Goal: Navigation & Orientation: Go to known website

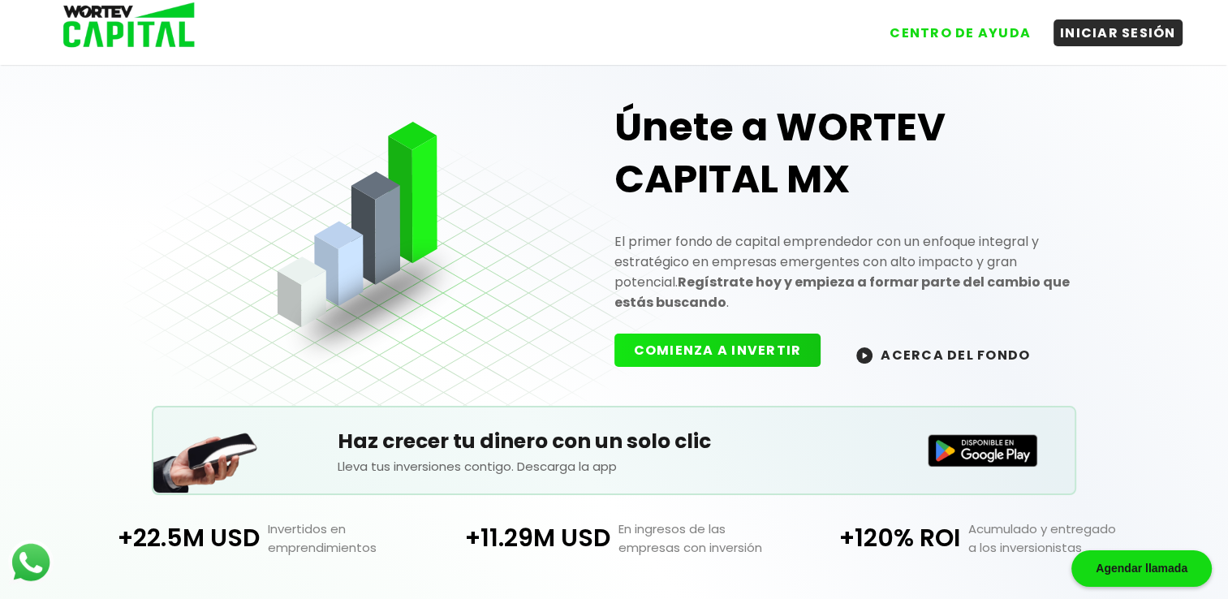
click at [764, 336] on button "COMIENZA A INVERTIR" at bounding box center [717, 350] width 207 height 33
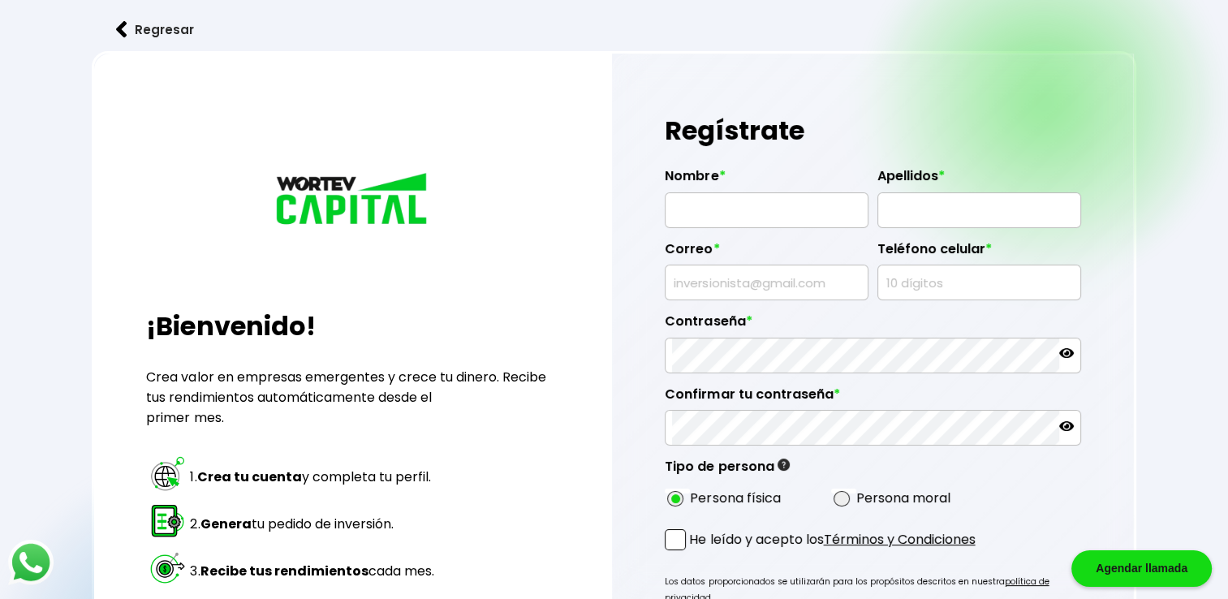
click at [123, 28] on img at bounding box center [121, 29] width 11 height 17
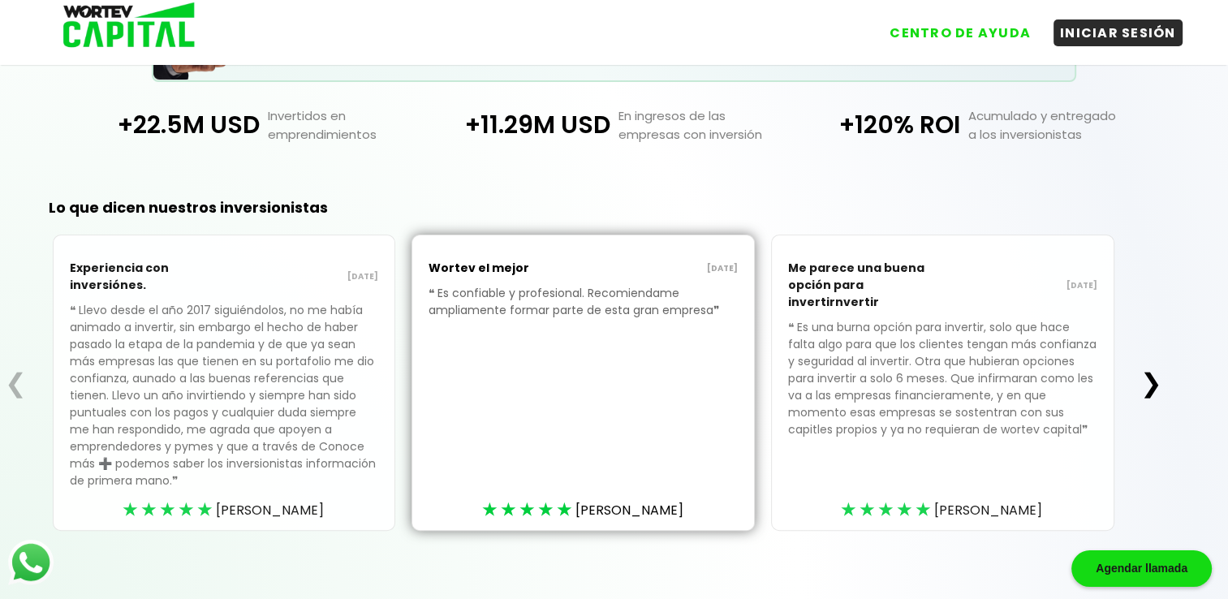
scroll to position [422, 0]
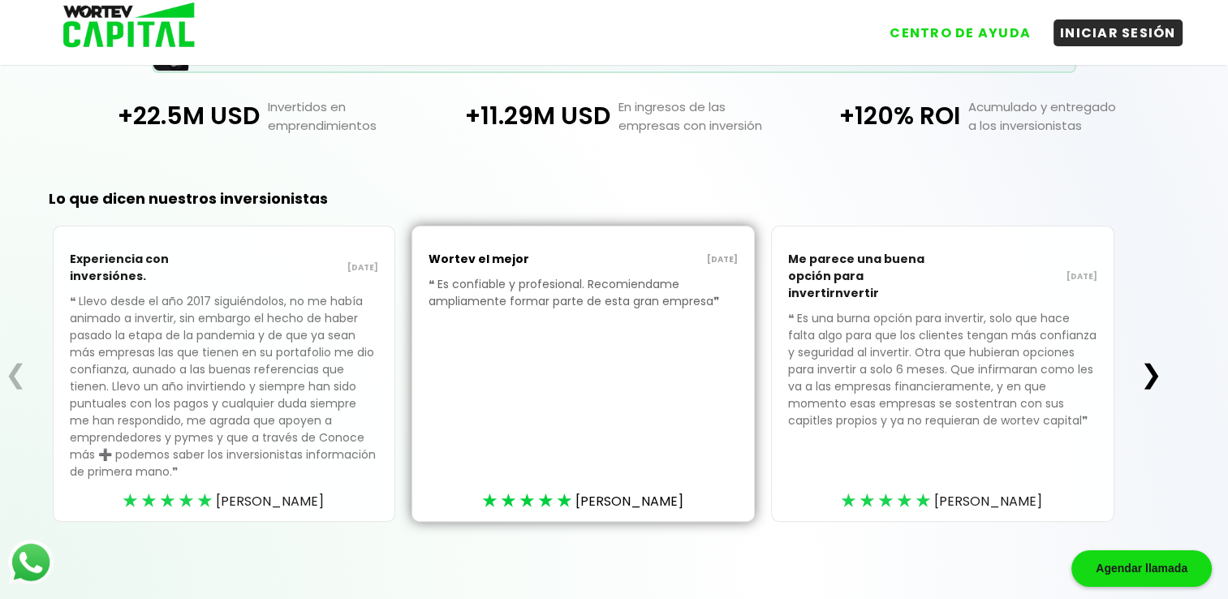
click at [1153, 372] on button "❯" at bounding box center [1151, 374] width 32 height 32
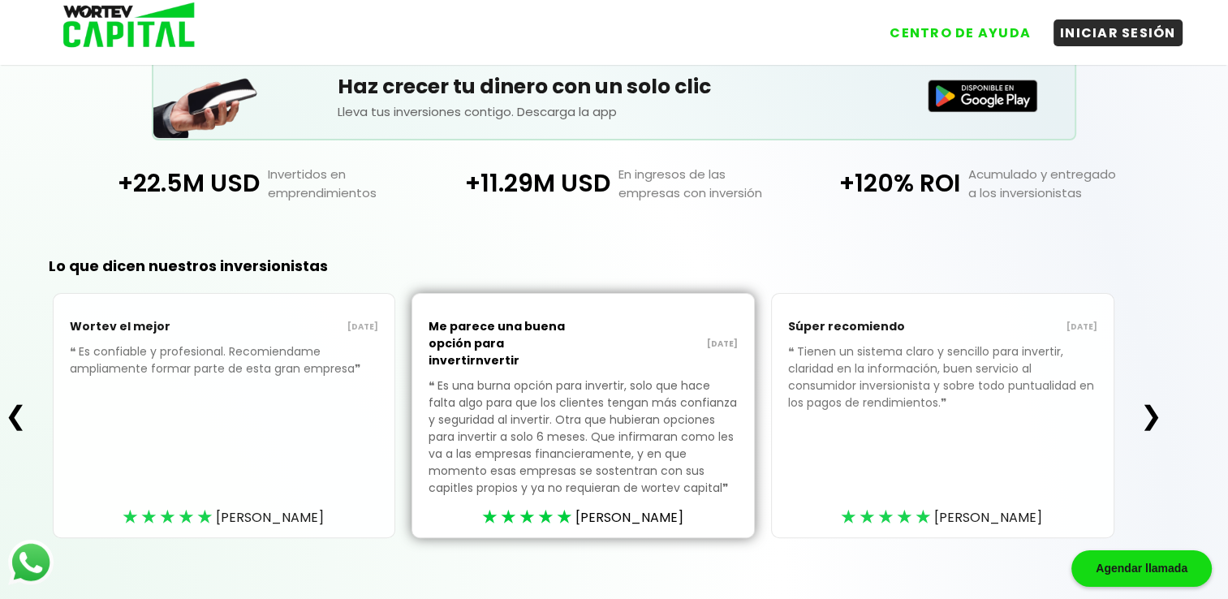
click at [1153, 372] on div "❮ Wortev el mejor [DATE] ❝ Es confiable y profesional. Recomiendame ampliamente…" at bounding box center [583, 415] width 1166 height 245
